Goal: Check status

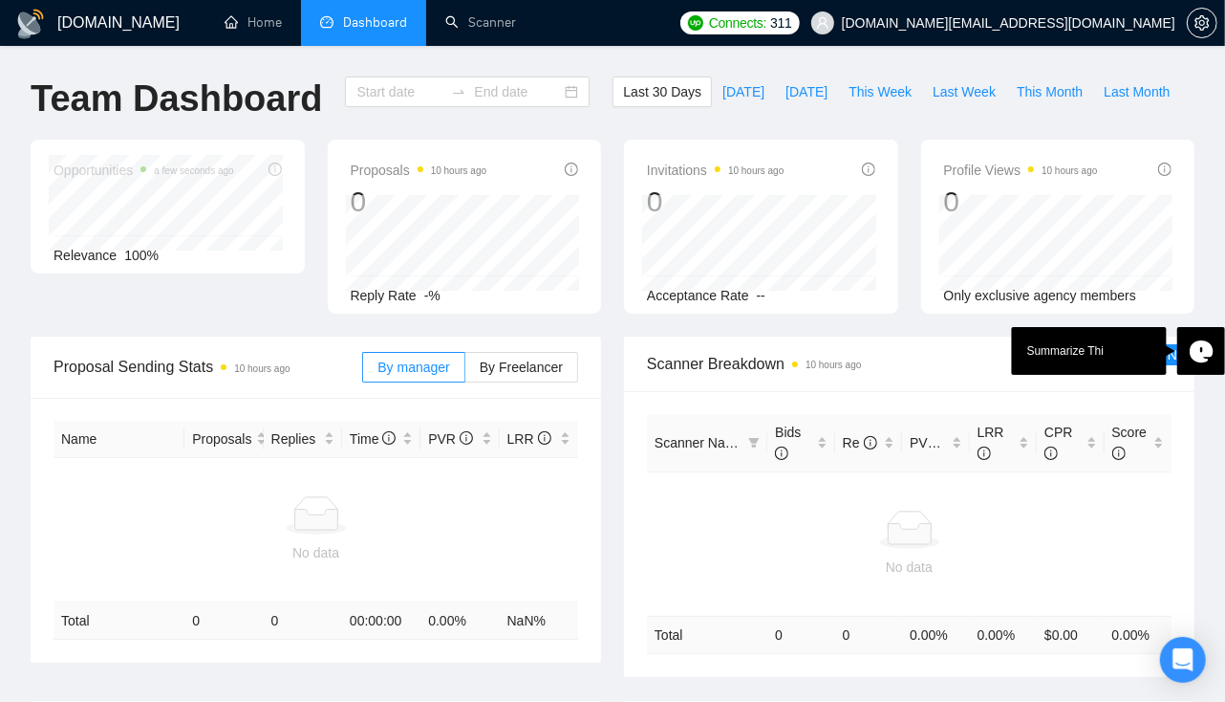
type input "[DATE]"
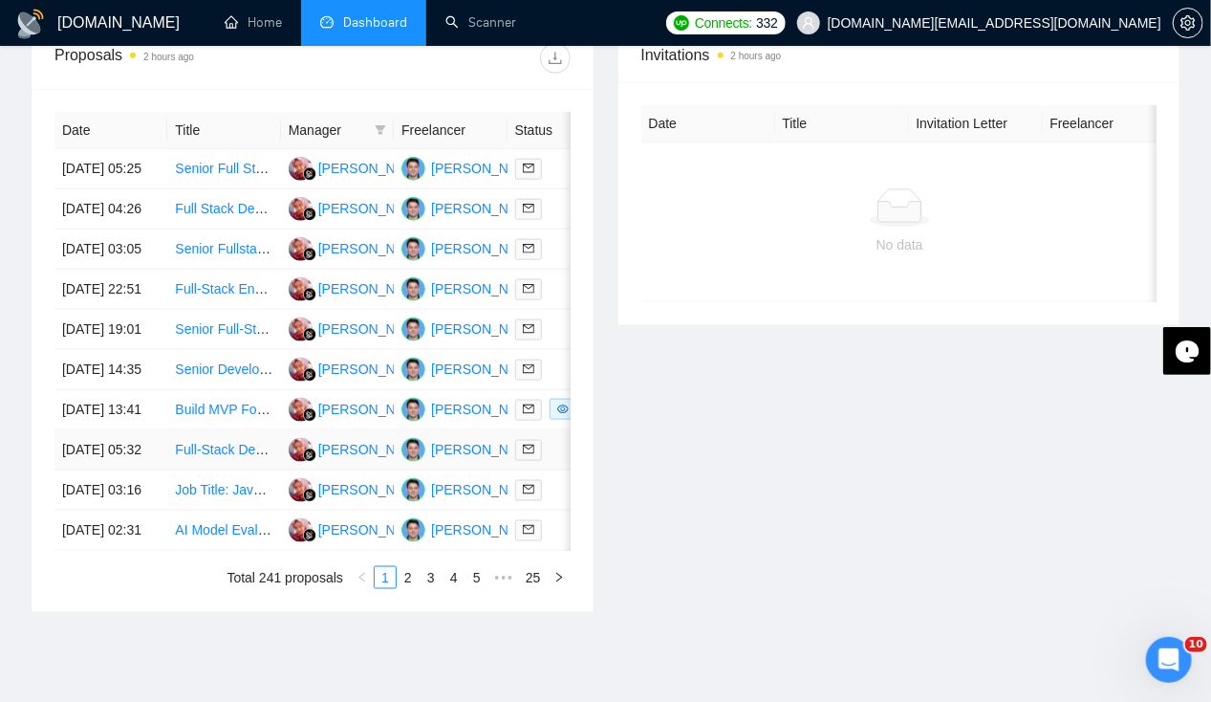
click at [119, 470] on td "[DATE] 05:32" at bounding box center [110, 450] width 113 height 40
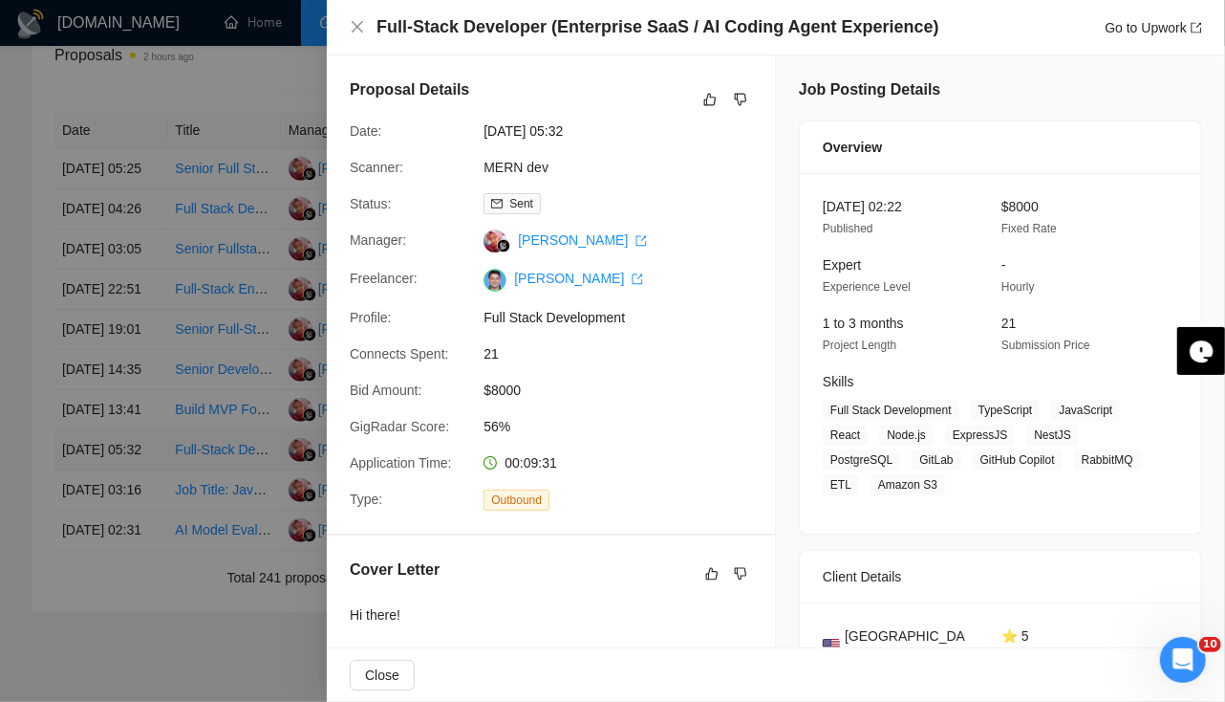
click at [119, 547] on div at bounding box center [612, 351] width 1225 height 702
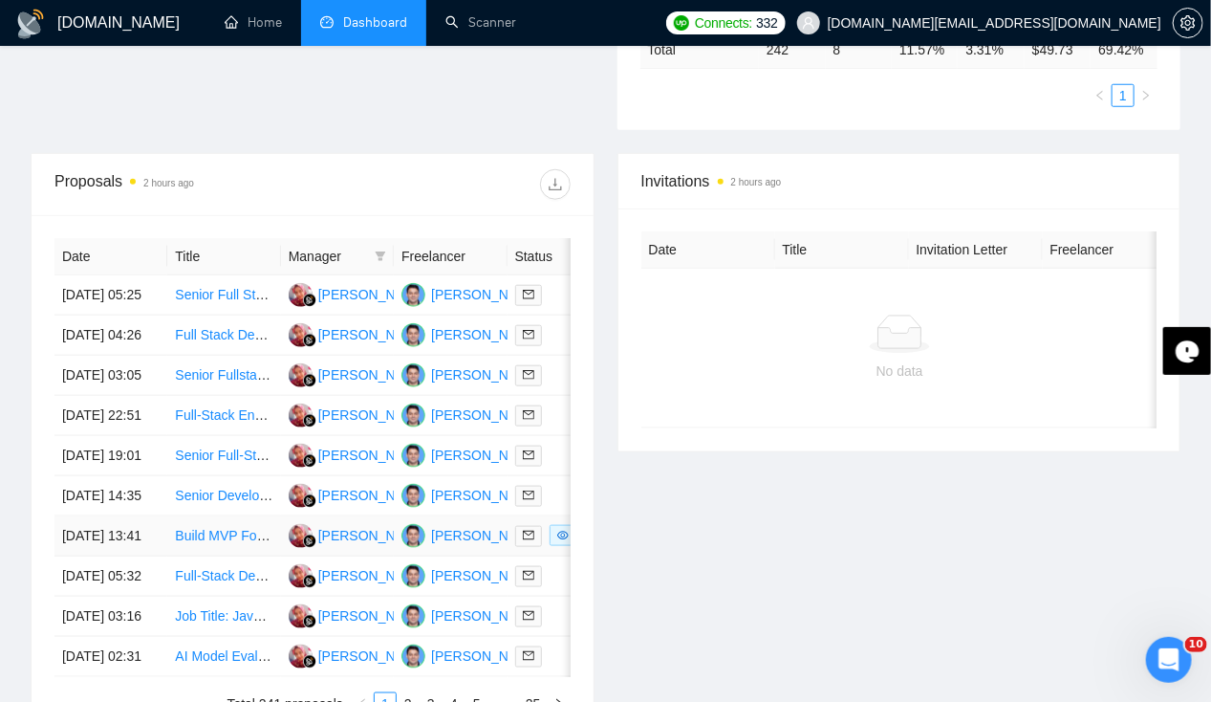
click at [85, 556] on td "[DATE] 13:41" at bounding box center [110, 536] width 113 height 40
click at [117, 279] on td "[DATE] 05:25" at bounding box center [110, 295] width 113 height 40
click at [110, 286] on td "[DATE] 05:25" at bounding box center [110, 295] width 113 height 40
